Goal: Transaction & Acquisition: Purchase product/service

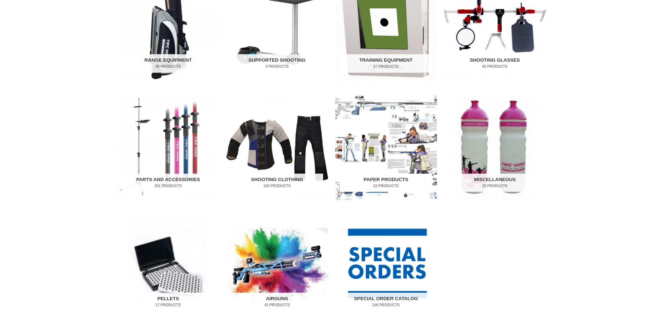
scroll to position [381, 0]
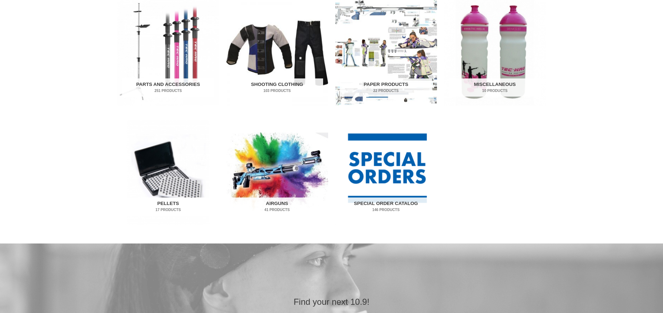
click at [168, 202] on h2 "Pellets 17 Products" at bounding box center [168, 207] width 92 height 19
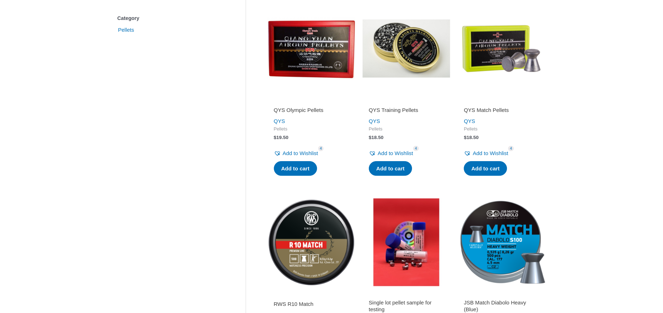
scroll to position [167, 0]
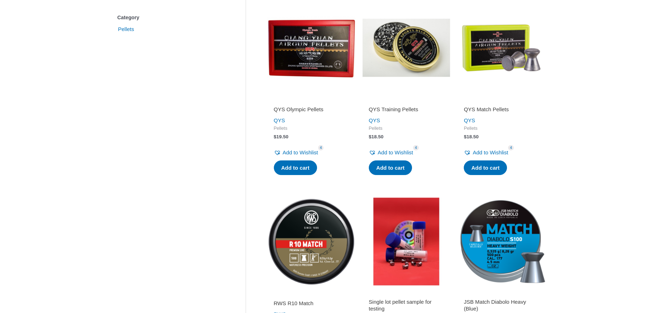
click at [292, 108] on h2 "QYS Olympic Pellets" at bounding box center [311, 109] width 75 height 7
